Goal: Information Seeking & Learning: Learn about a topic

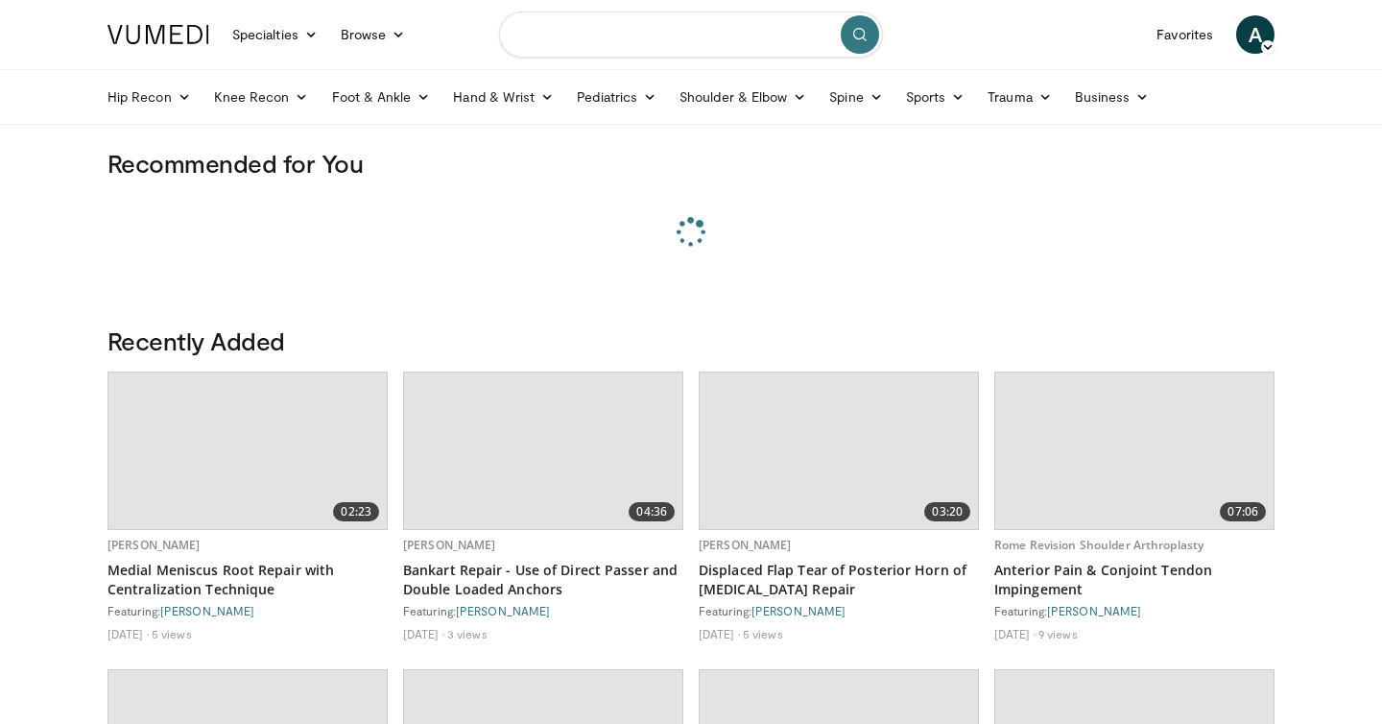
click at [615, 44] on input "Search topics, interventions" at bounding box center [691, 35] width 384 height 46
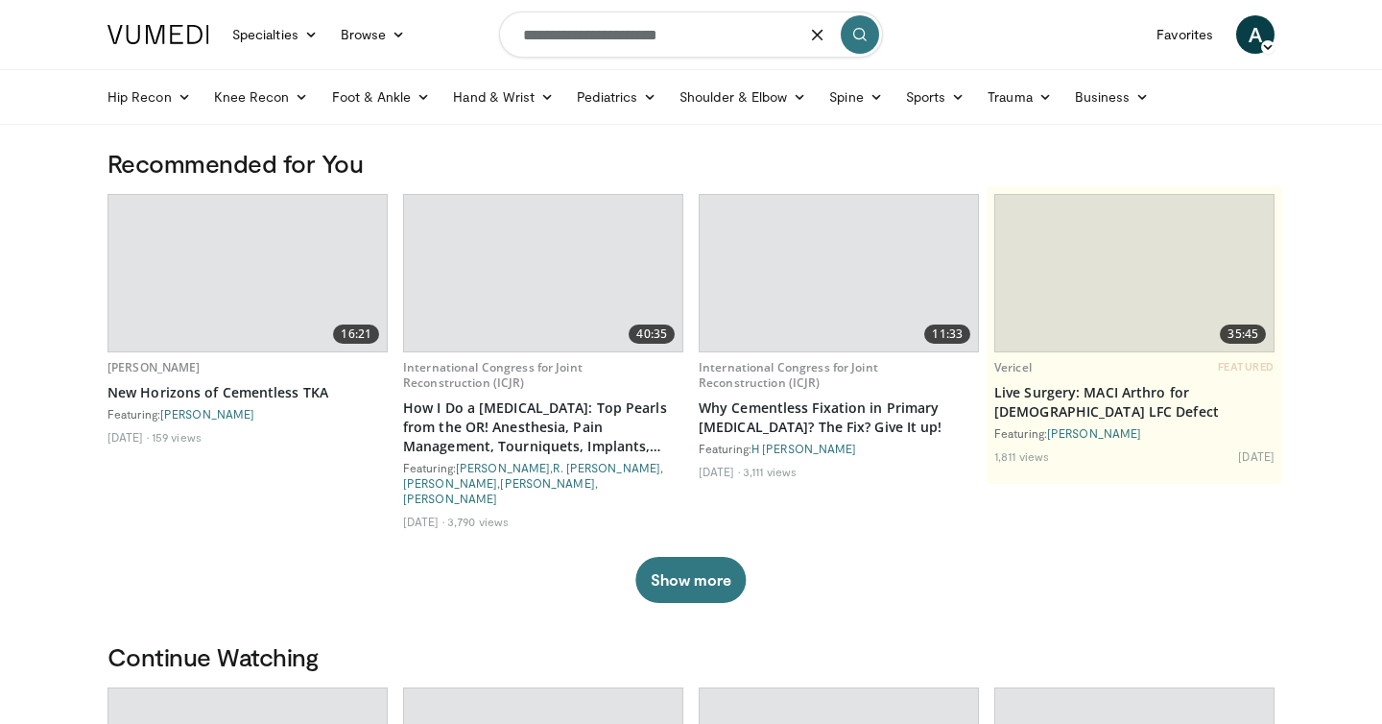
type input "**********"
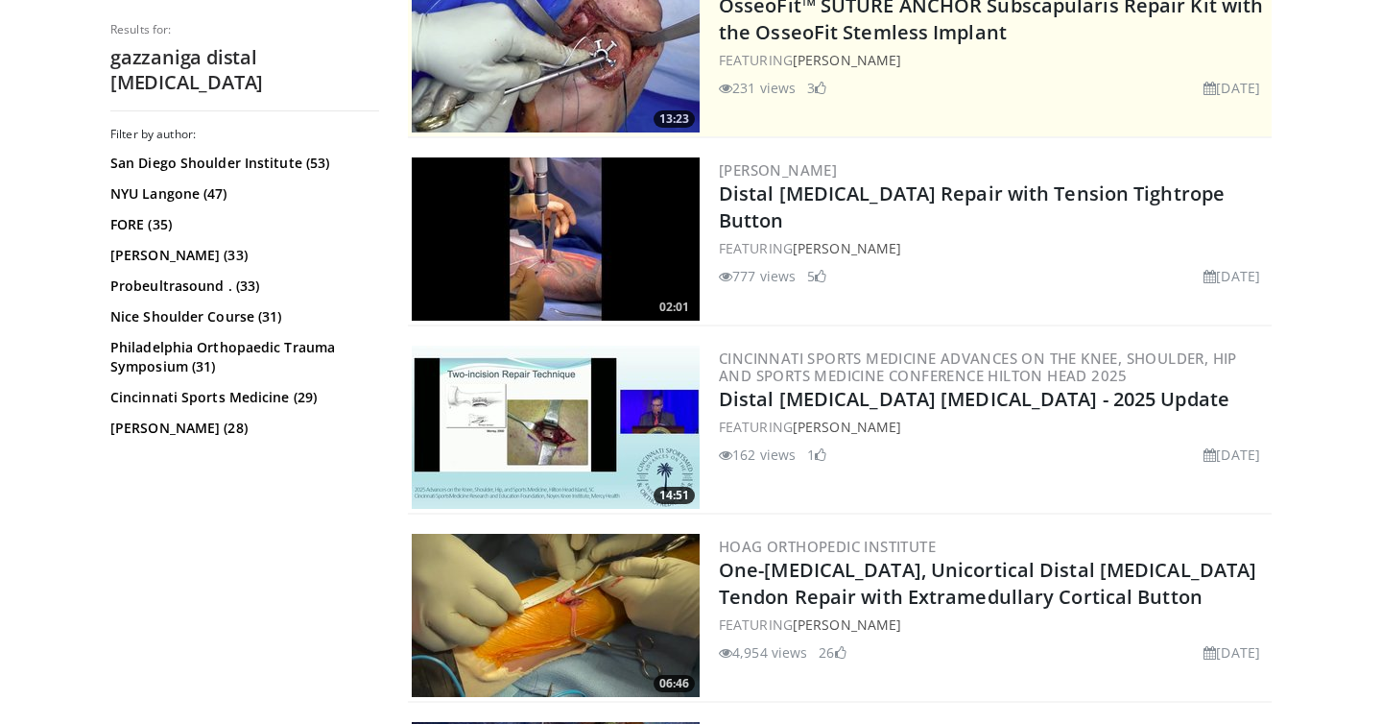
scroll to position [572, 0]
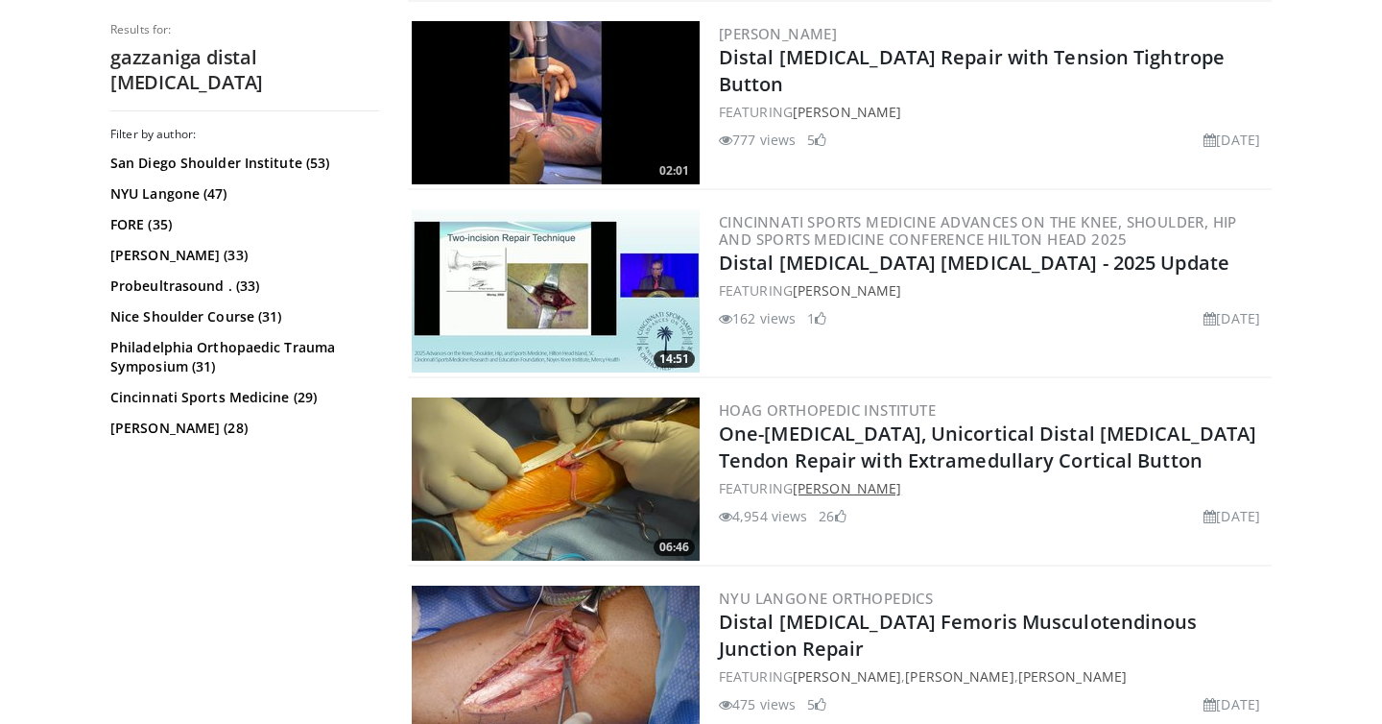
click at [820, 495] on link "David Gazzaniga" at bounding box center [847, 488] width 108 height 18
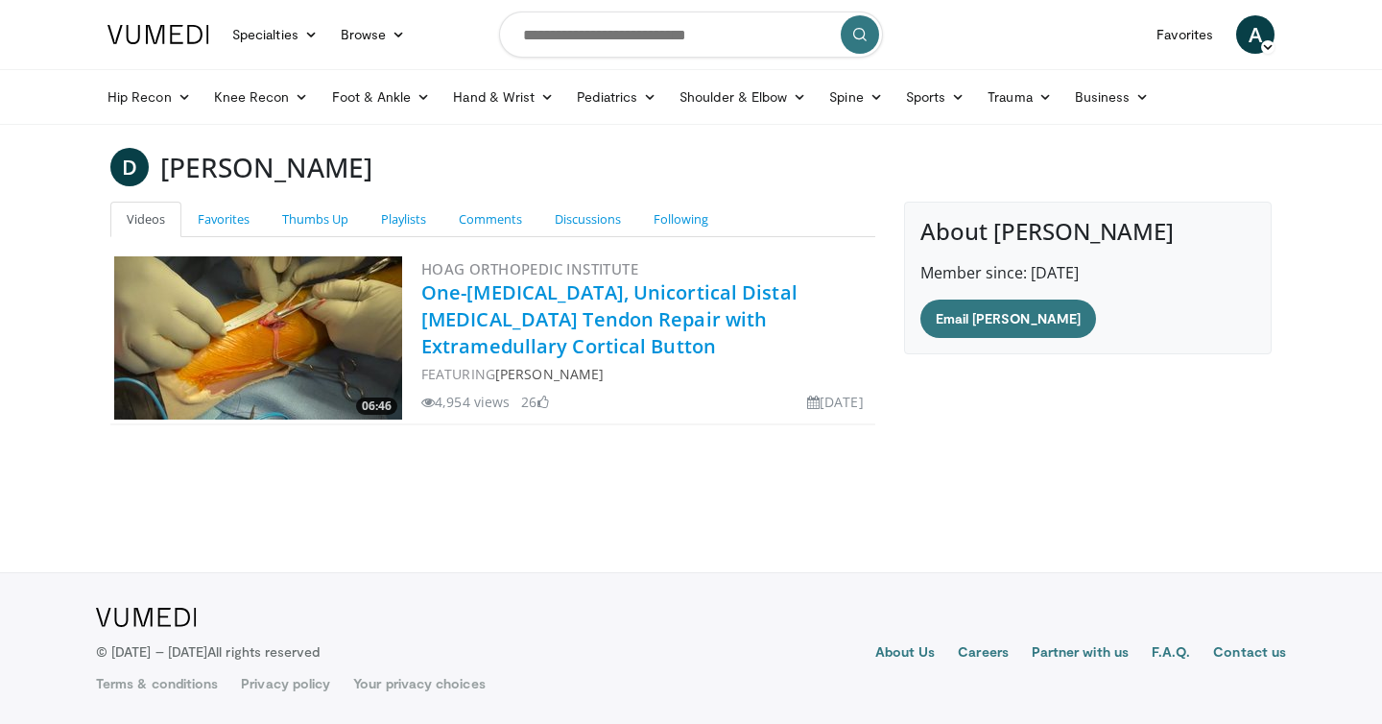
click at [635, 300] on link "One-[MEDICAL_DATA], Unicortical Distal [MEDICAL_DATA] Tendon Repair with Extram…" at bounding box center [609, 319] width 376 height 80
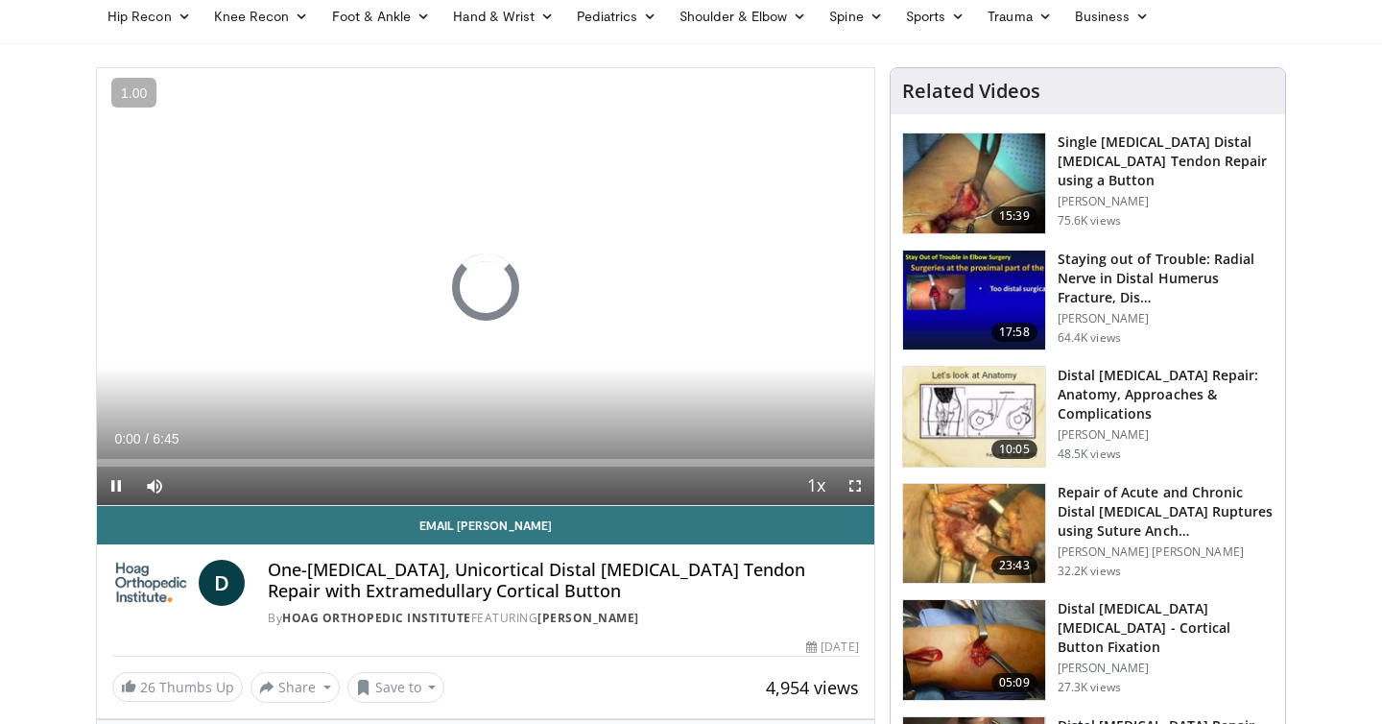
scroll to position [83, 0]
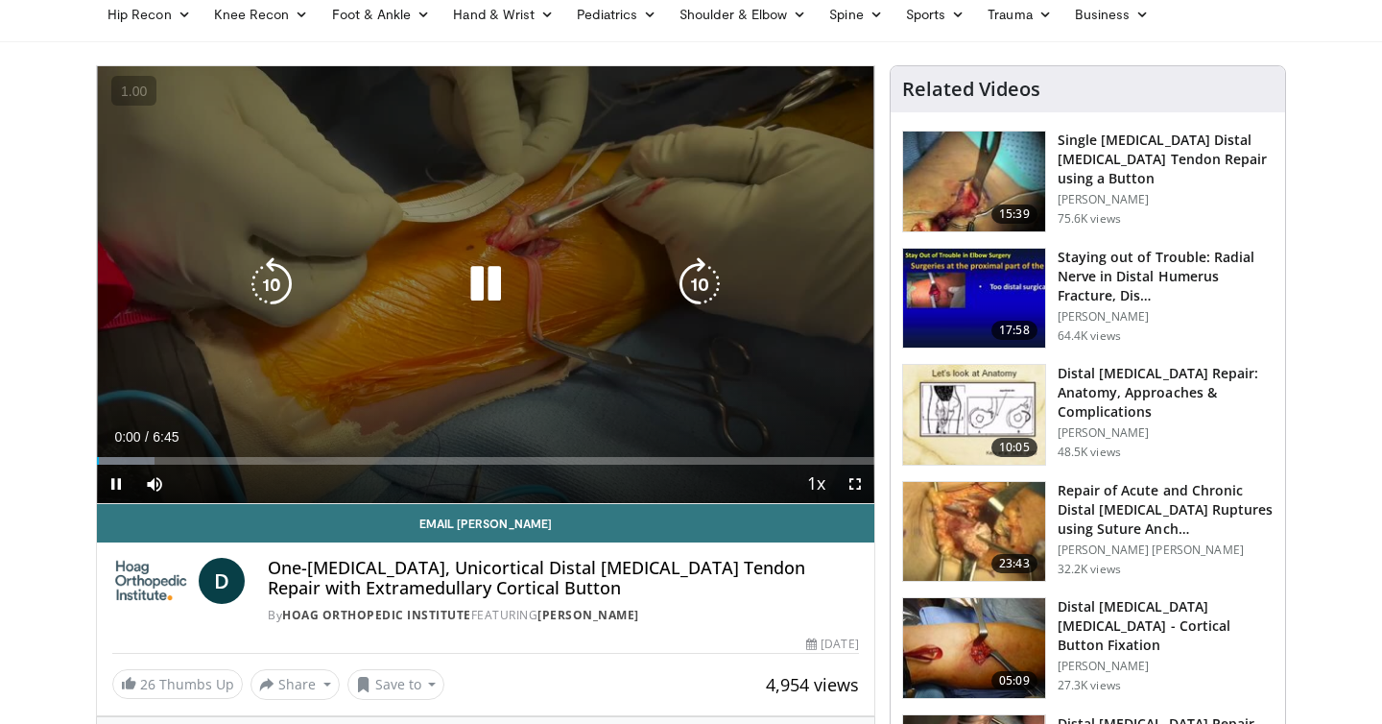
click at [493, 288] on icon "Video Player" at bounding box center [486, 284] width 54 height 54
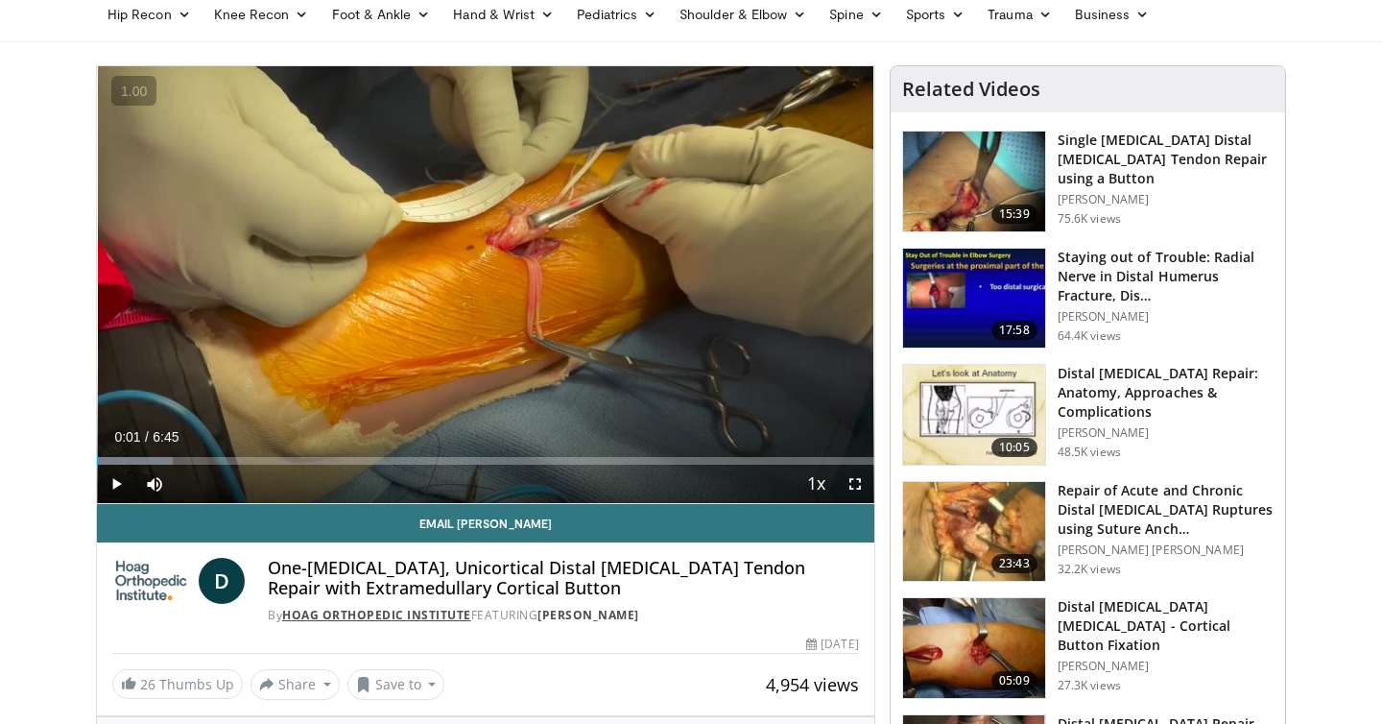
click at [380, 619] on link "Hoag Orthopedic Institute" at bounding box center [376, 615] width 189 height 16
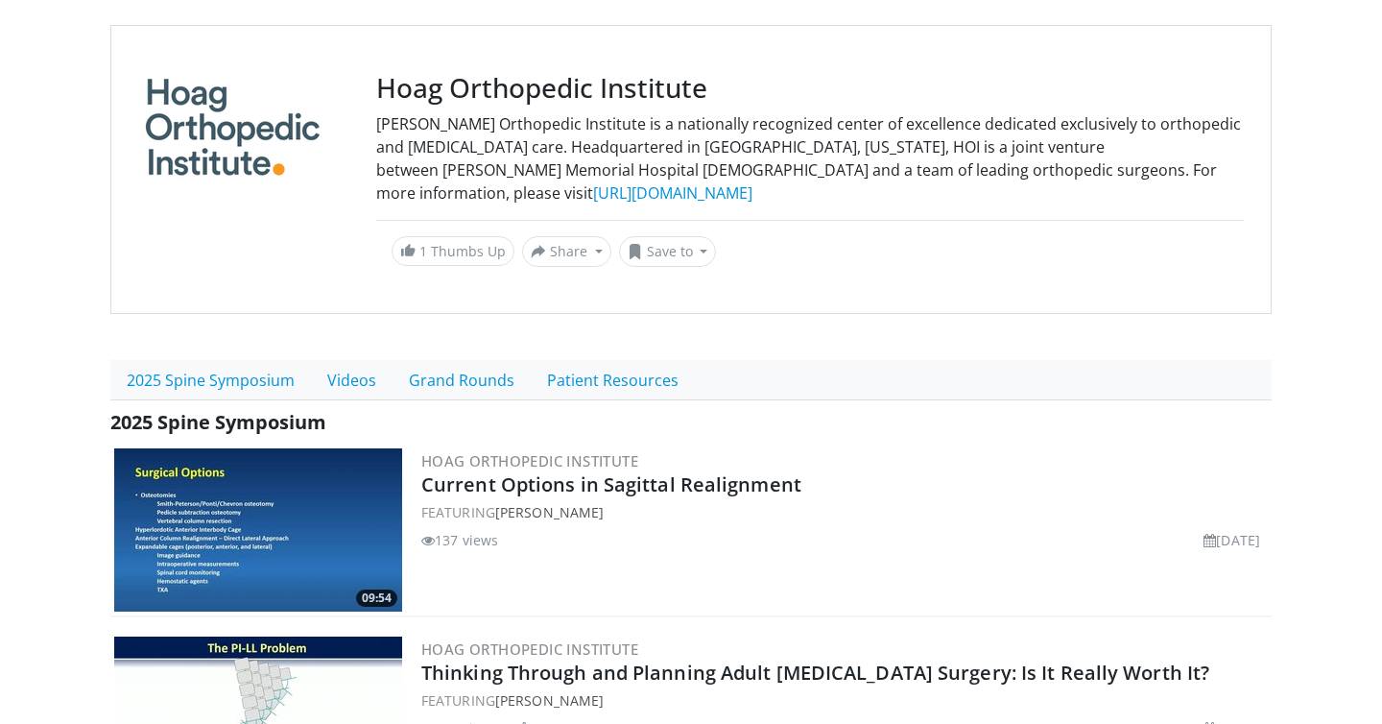
scroll to position [187, 0]
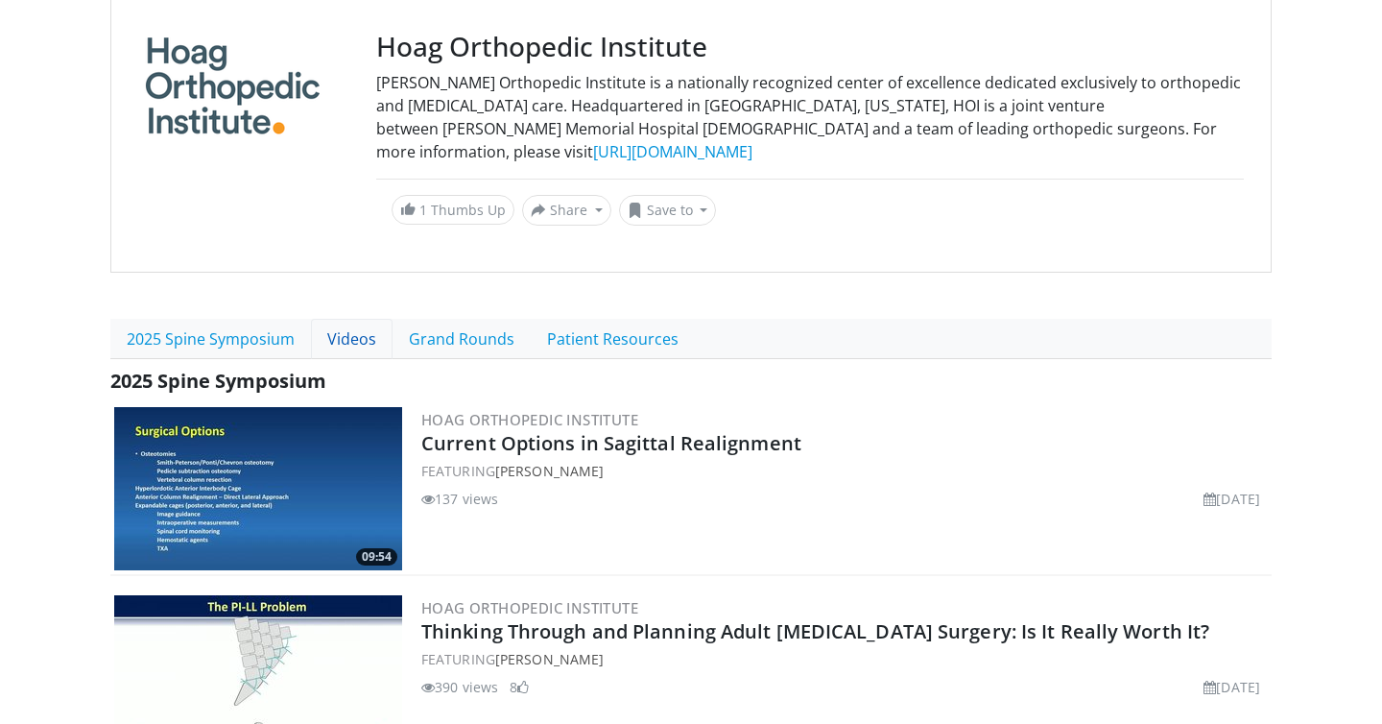
click at [347, 341] on link "Videos" at bounding box center [352, 339] width 82 height 40
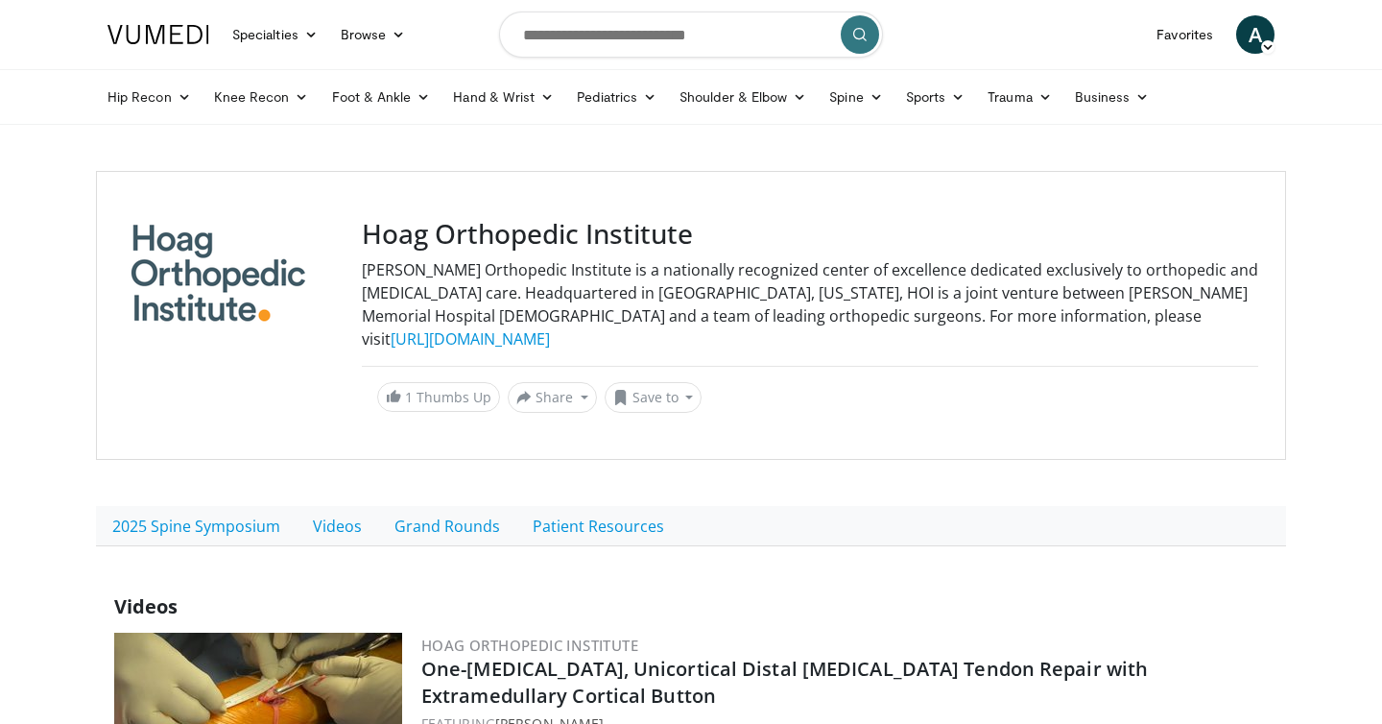
scroll to position [397, 0]
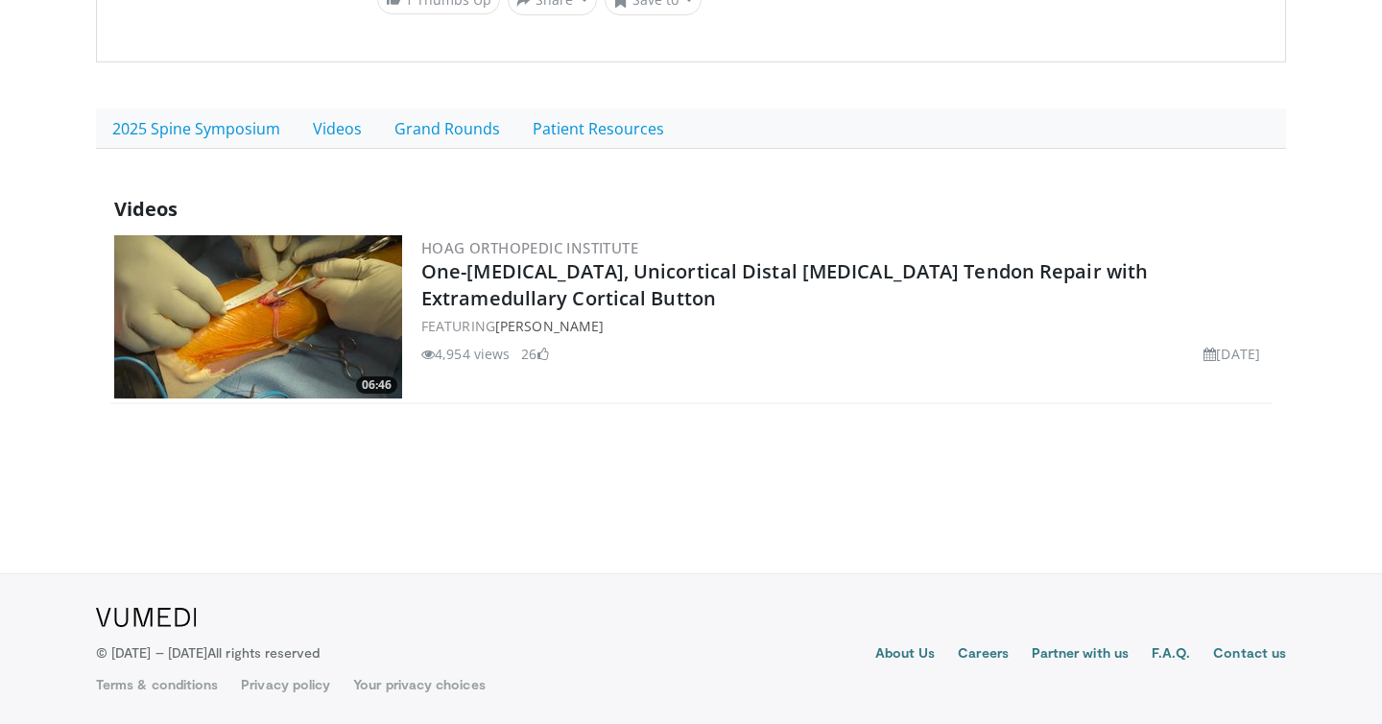
click at [286, 310] on img at bounding box center [258, 316] width 288 height 163
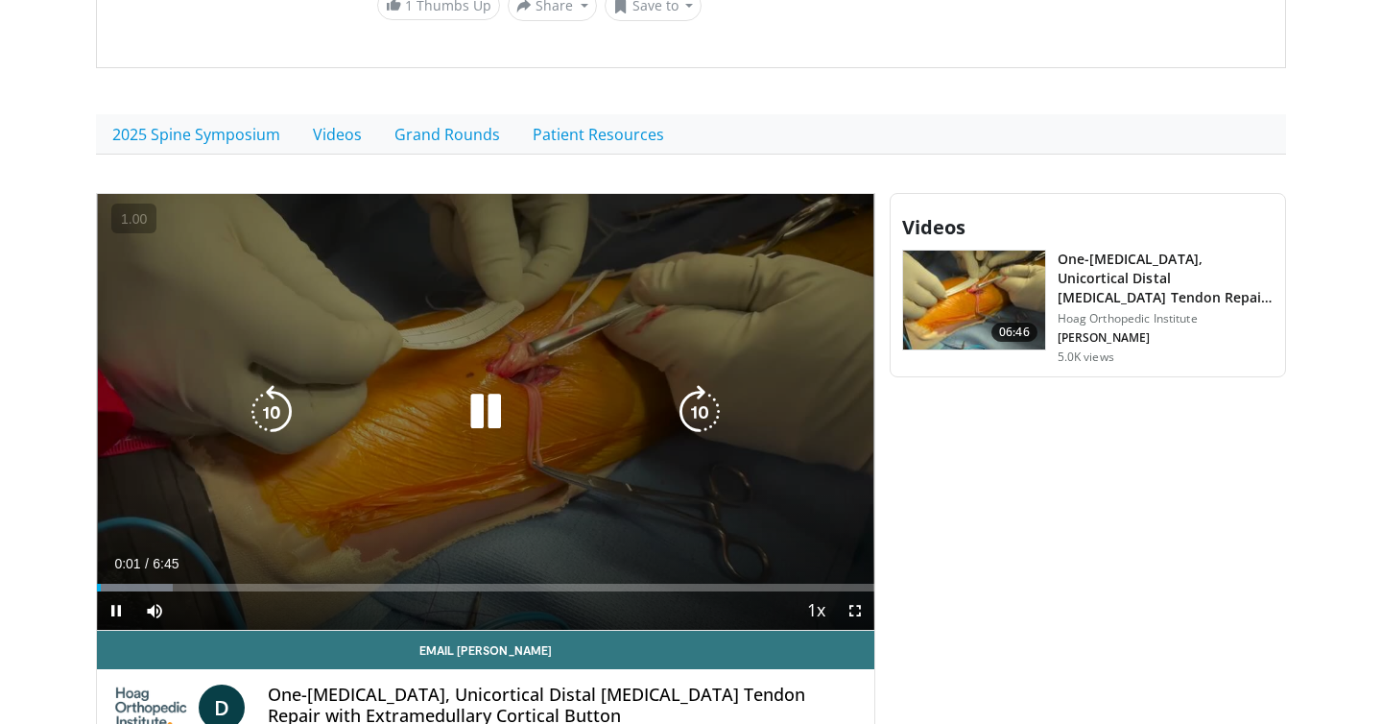
scroll to position [409, 0]
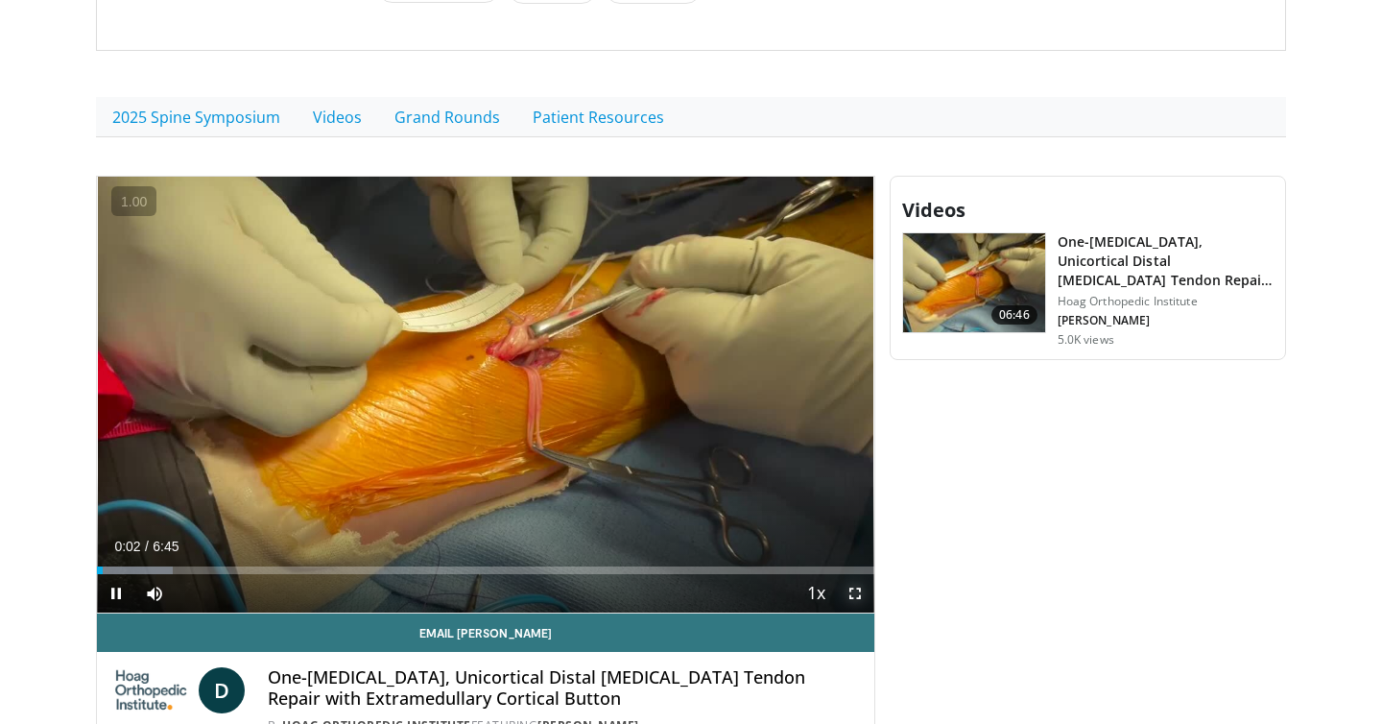
click at [857, 601] on span "Video Player" at bounding box center [855, 593] width 38 height 38
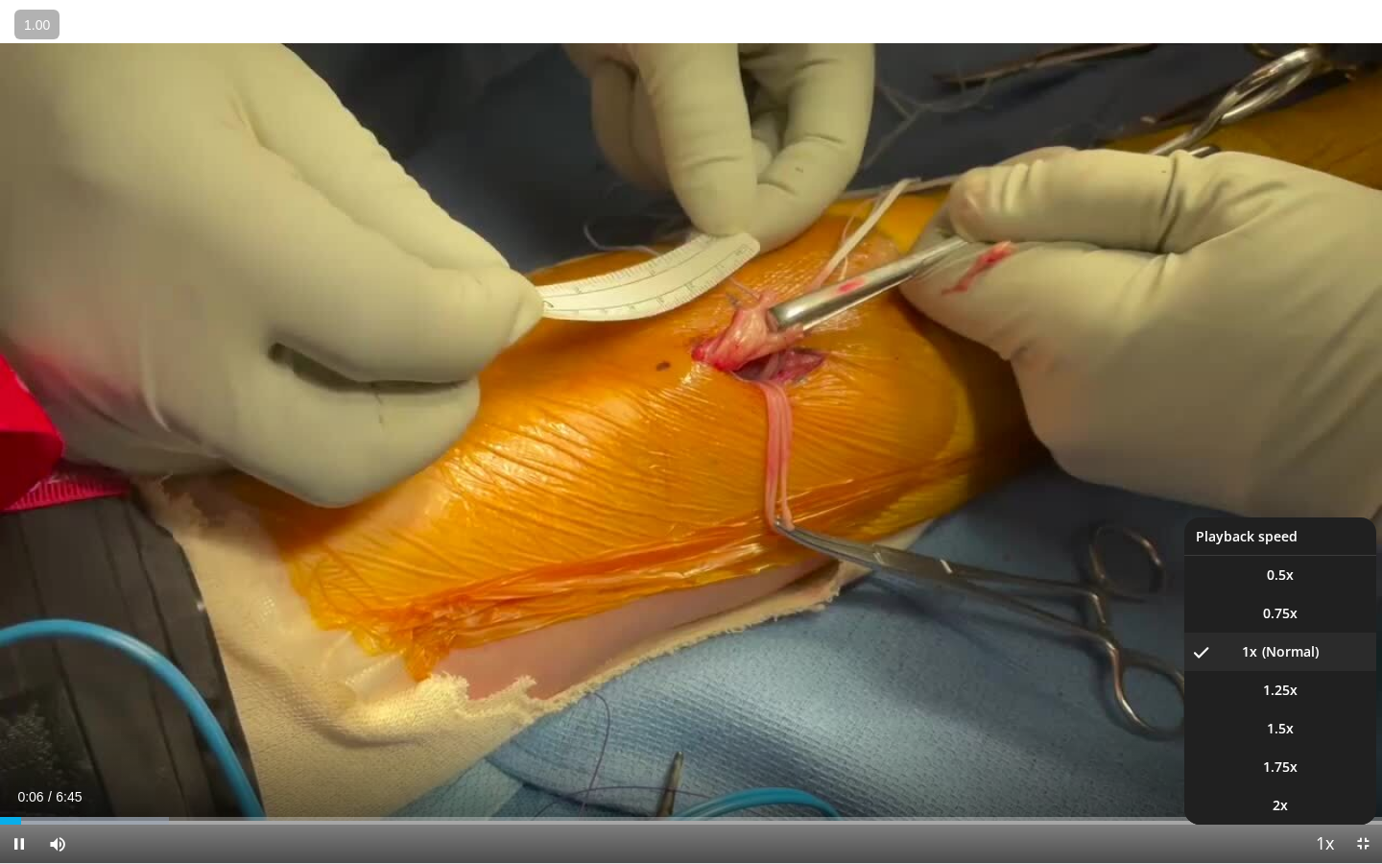
click at [1333, 723] on span "Video Player" at bounding box center [1324, 844] width 27 height 38
click at [1289, 699] on span "1.25x" at bounding box center [1280, 690] width 35 height 19
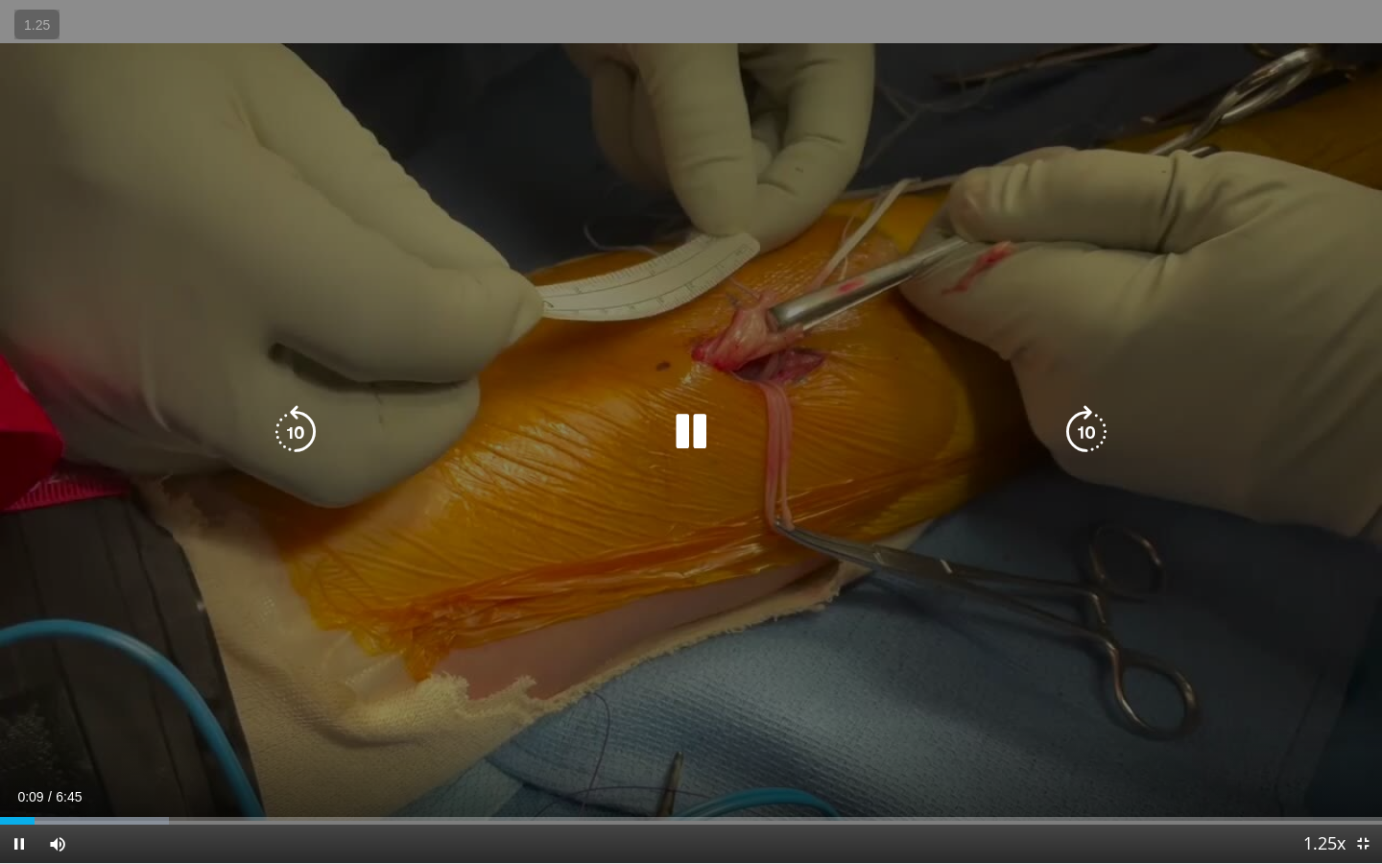
click at [933, 722] on div "10 seconds Tap to unmute" at bounding box center [691, 431] width 1382 height 863
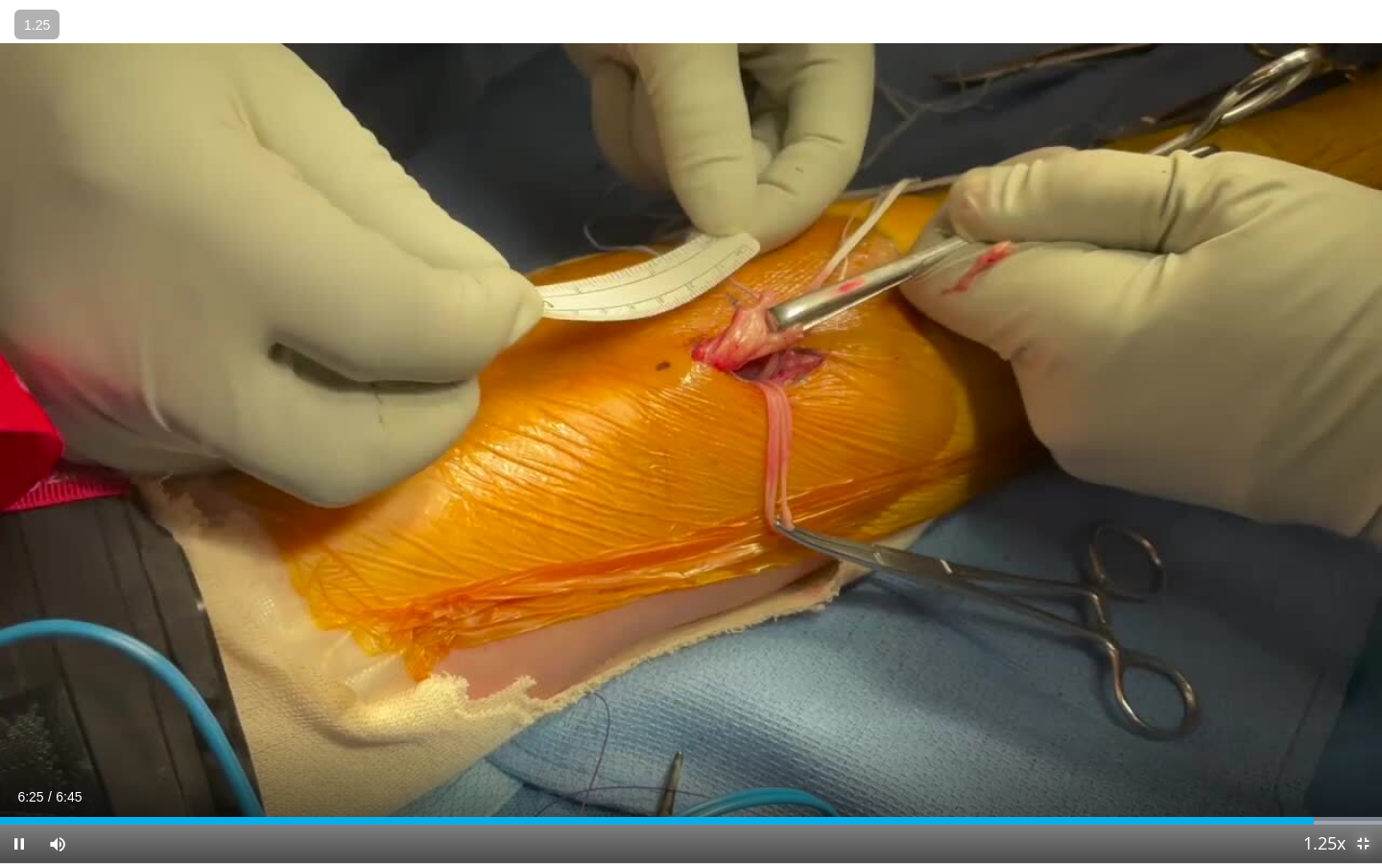
click at [1375, 723] on span "Video Player" at bounding box center [1363, 843] width 38 height 38
